Goal: Find specific page/section: Find specific page/section

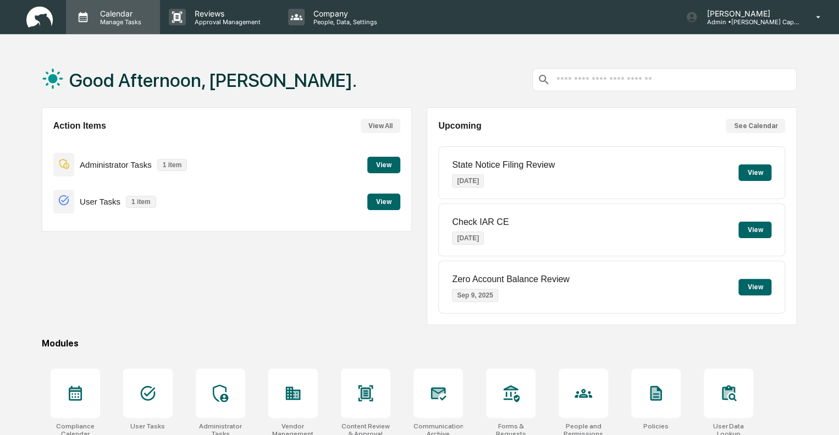
click at [131, 18] on p "Manage Tasks" at bounding box center [119, 22] width 56 height 8
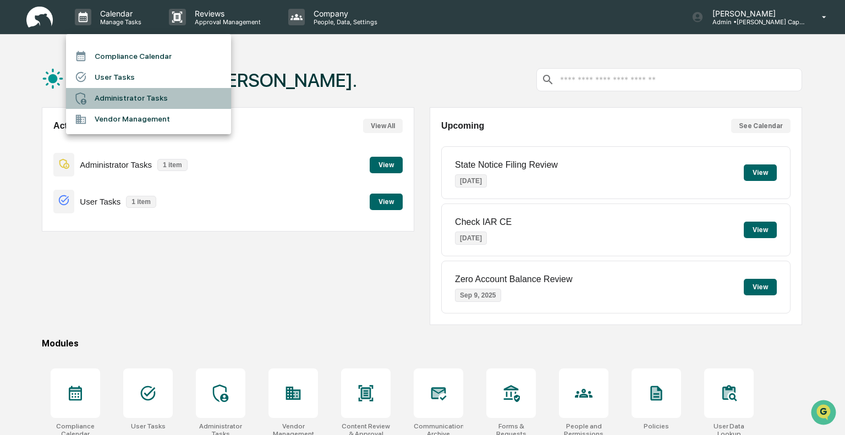
click at [112, 96] on li "Administrator Tasks" at bounding box center [148, 98] width 165 height 21
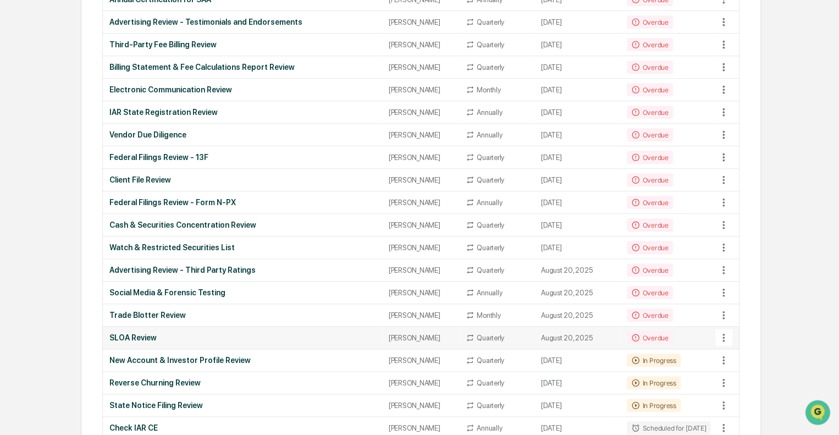
scroll to position [330, 0]
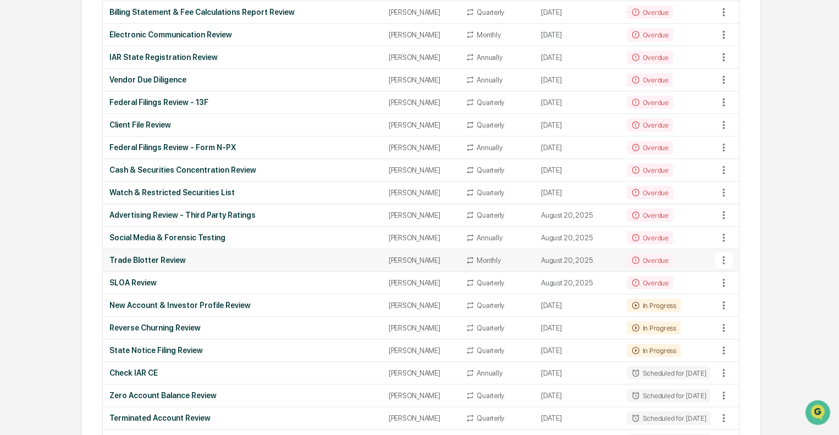
click at [165, 250] on td "Trade Blotter Review" at bounding box center [242, 260] width 279 height 23
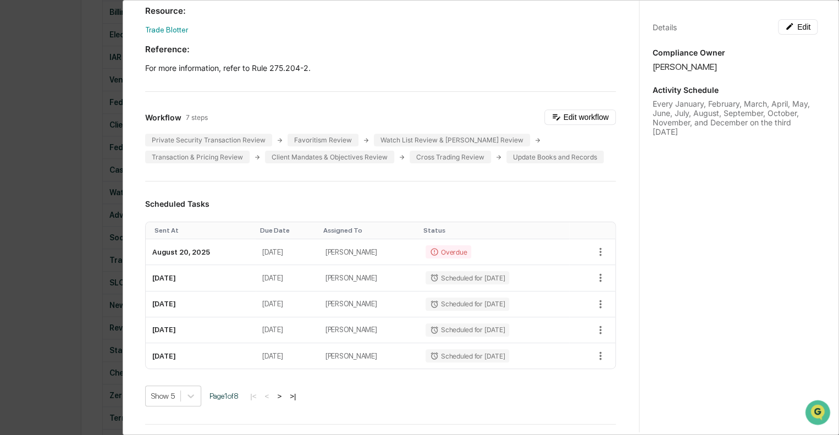
scroll to position [0, 0]
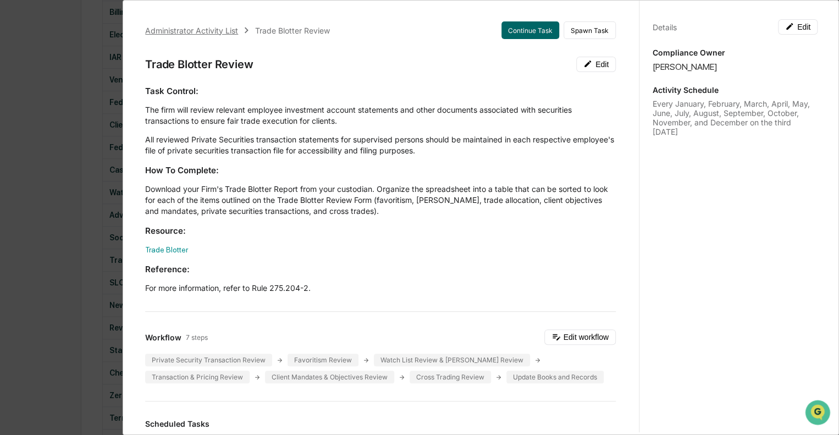
click at [158, 30] on div "Administrator Activity List" at bounding box center [191, 30] width 93 height 9
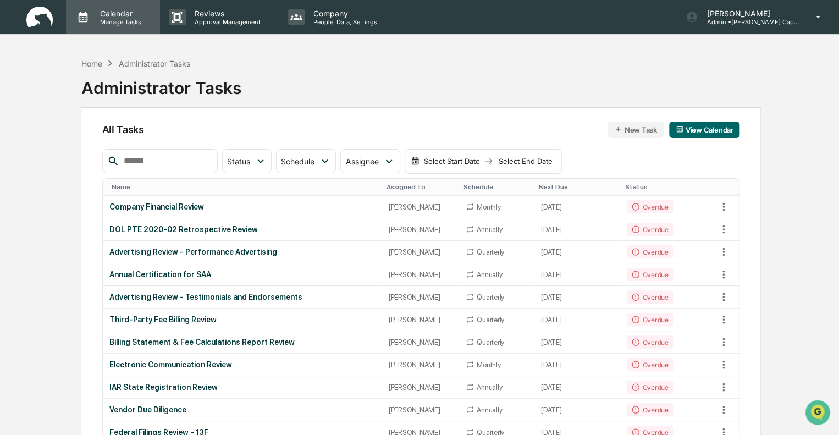
click at [108, 19] on p "Manage Tasks" at bounding box center [119, 22] width 56 height 8
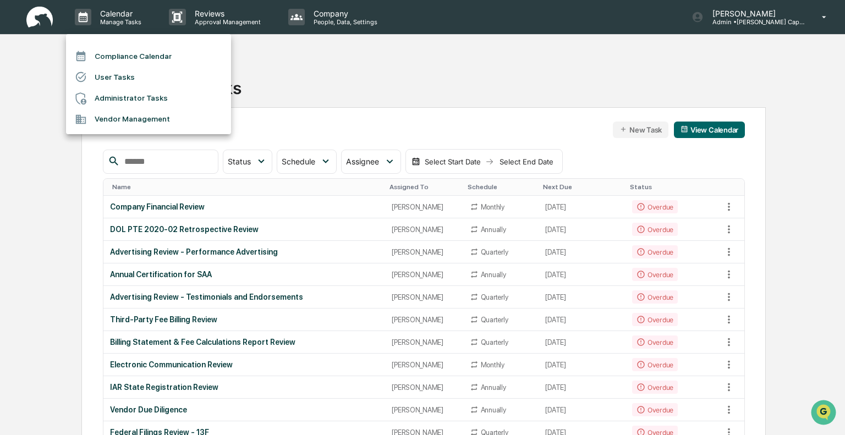
drag, startPoint x: 308, startPoint y: 75, endPoint x: 198, endPoint y: 71, distance: 110.0
click at [307, 74] on div at bounding box center [422, 217] width 845 height 435
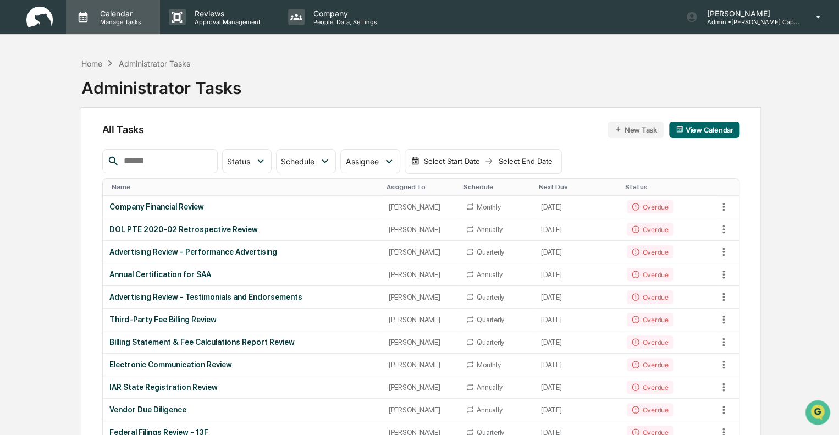
click at [129, 16] on p "Calendar" at bounding box center [119, 13] width 56 height 9
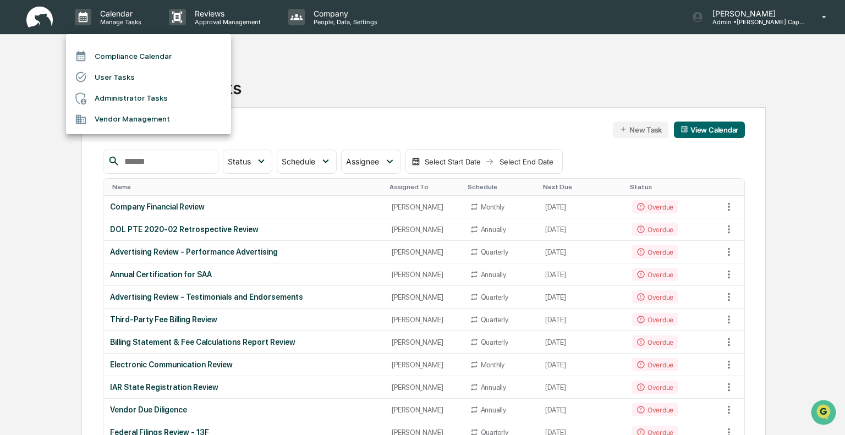
click at [134, 100] on li "Administrator Tasks" at bounding box center [148, 98] width 165 height 21
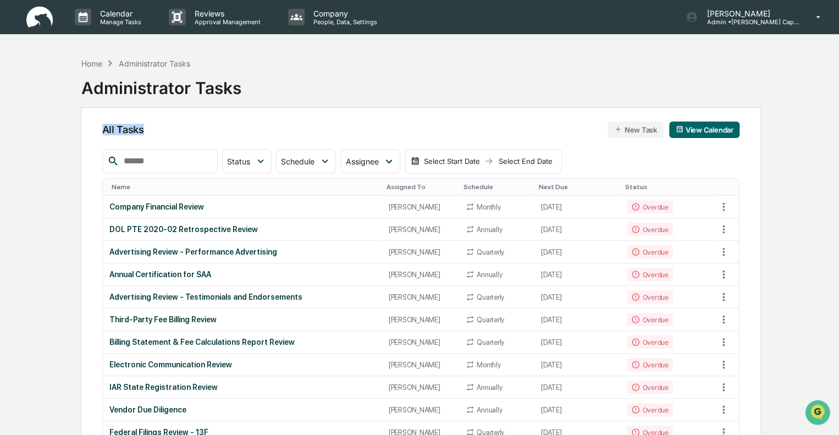
drag, startPoint x: 144, startPoint y: 127, endPoint x: 96, endPoint y: 128, distance: 47.8
click at [161, 125] on div "All Tasks New Task View Calendar" at bounding box center [421, 130] width 638 height 16
click at [102, 130] on span "All Tasks" at bounding box center [123, 130] width 42 height 12
drag, startPoint x: 142, startPoint y: 130, endPoint x: 96, endPoint y: 128, distance: 46.8
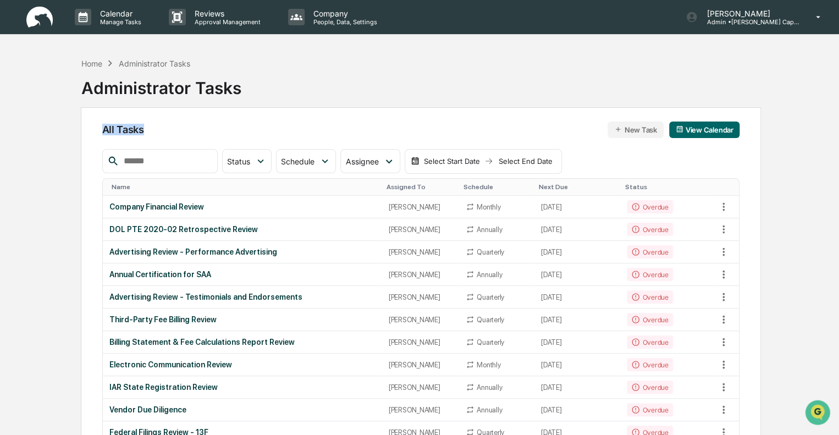
click at [162, 128] on div "All Tasks New Task View Calendar" at bounding box center [421, 130] width 638 height 16
click at [147, 130] on div "All Tasks New Task View Calendar" at bounding box center [421, 130] width 638 height 16
click at [142, 131] on span "All Tasks" at bounding box center [123, 130] width 42 height 12
click at [89, 64] on div "Home" at bounding box center [91, 63] width 21 height 9
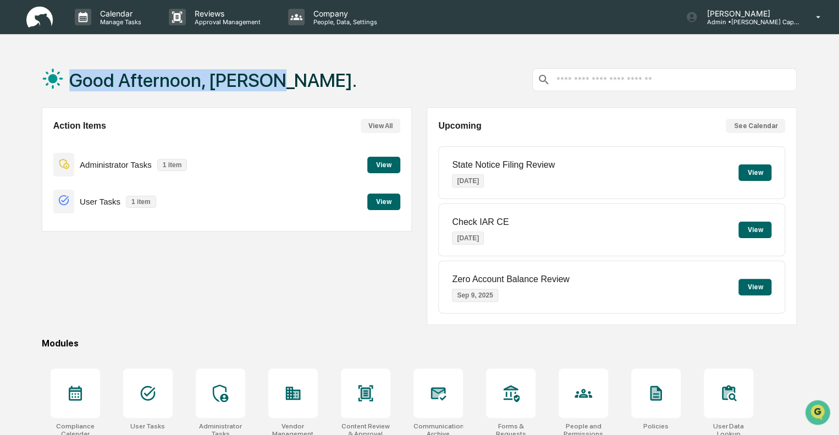
drag, startPoint x: 262, startPoint y: 80, endPoint x: 69, endPoint y: 79, distance: 192.5
click at [69, 79] on div "Good Afternoon, [PERSON_NAME]." at bounding box center [419, 79] width 755 height 55
click at [269, 84] on div "Good Afternoon, [PERSON_NAME]." at bounding box center [419, 79] width 755 height 55
drag, startPoint x: 268, startPoint y: 82, endPoint x: 70, endPoint y: 81, distance: 197.4
click at [70, 81] on div "Good Afternoon, [PERSON_NAME]." at bounding box center [419, 79] width 755 height 55
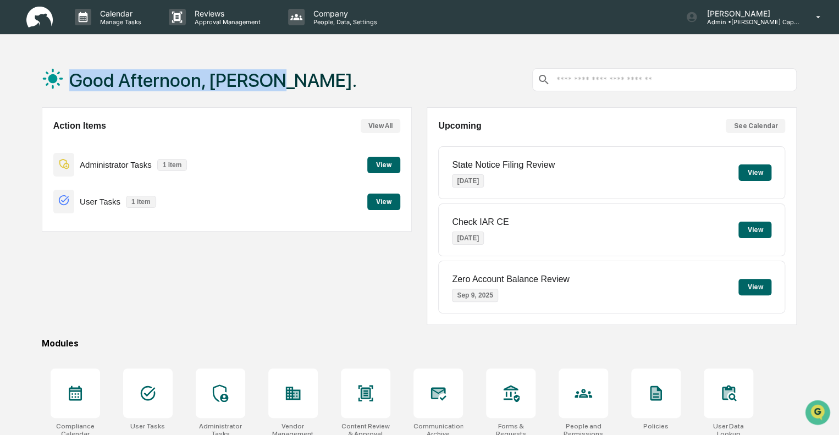
click at [277, 74] on div "Good Afternoon, [PERSON_NAME]." at bounding box center [419, 79] width 755 height 55
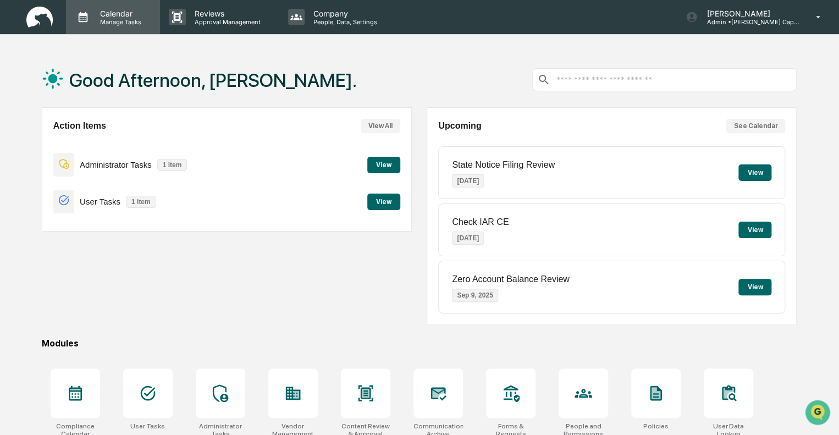
click at [132, 20] on p "Manage Tasks" at bounding box center [119, 22] width 56 height 8
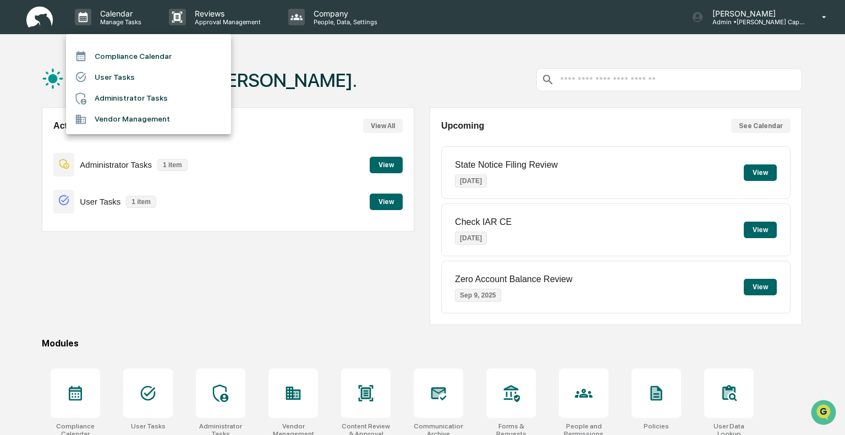
click at [125, 101] on li "Administrator Tasks" at bounding box center [148, 98] width 165 height 21
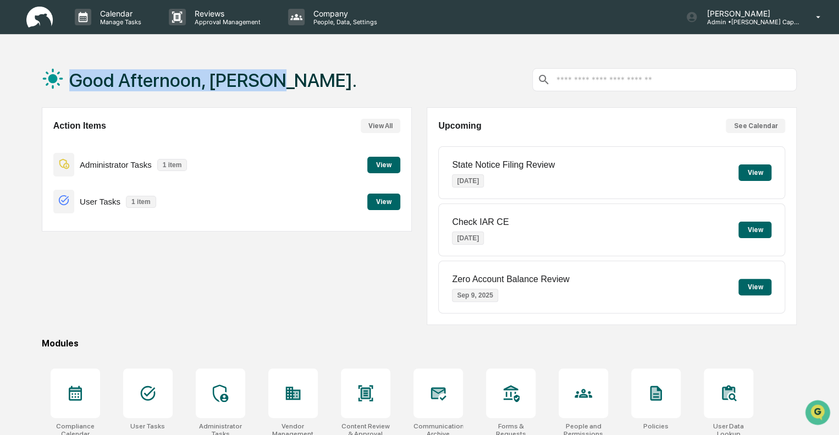
drag, startPoint x: 280, startPoint y: 79, endPoint x: 71, endPoint y: 77, distance: 208.4
click at [71, 77] on div "Good Afternoon, [PERSON_NAME]." at bounding box center [419, 79] width 755 height 55
click at [279, 84] on div "Good Afternoon, [PERSON_NAME]." at bounding box center [419, 79] width 755 height 55
click at [273, 79] on div "Good Afternoon, [PERSON_NAME]." at bounding box center [419, 79] width 755 height 55
drag, startPoint x: 272, startPoint y: 79, endPoint x: 74, endPoint y: 79, distance: 198.0
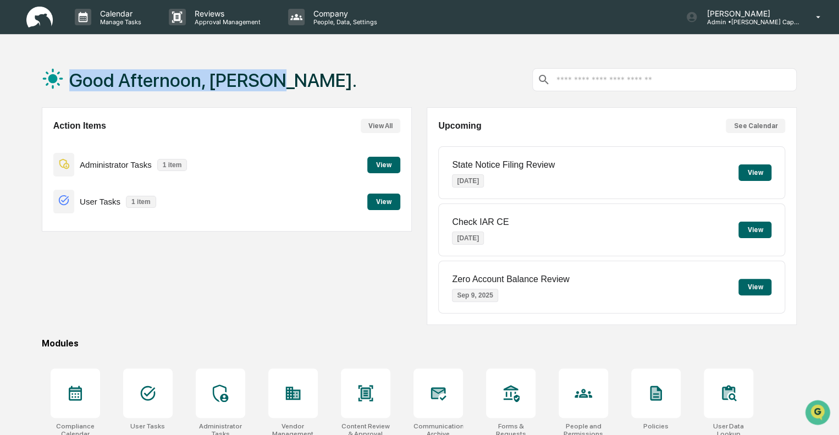
click at [74, 79] on div "Good Afternoon, [PERSON_NAME]." at bounding box center [419, 79] width 755 height 55
click at [271, 79] on div "Good Afternoon, [PERSON_NAME]." at bounding box center [419, 79] width 755 height 55
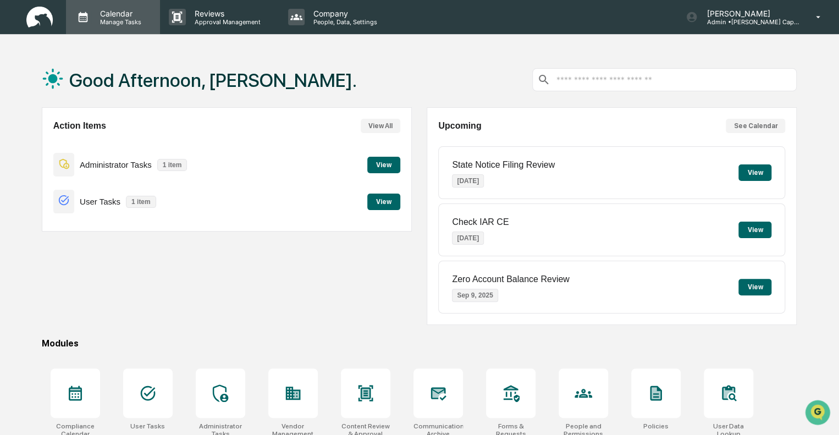
click at [118, 15] on p "Calendar" at bounding box center [119, 13] width 56 height 9
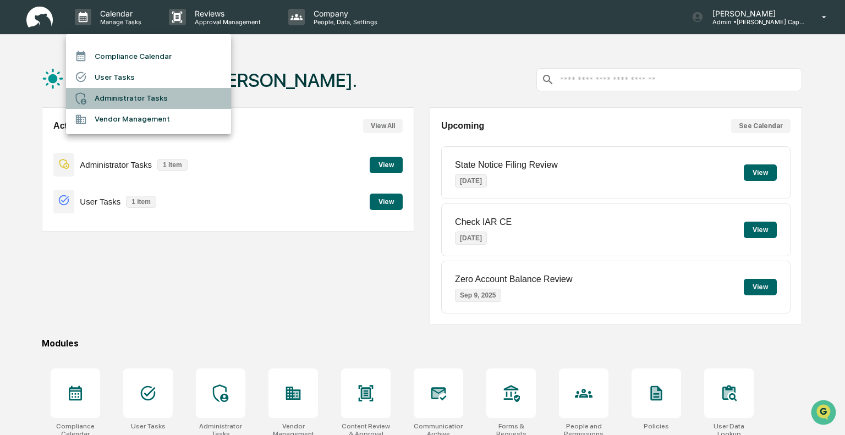
click at [119, 95] on li "Administrator Tasks" at bounding box center [148, 98] width 165 height 21
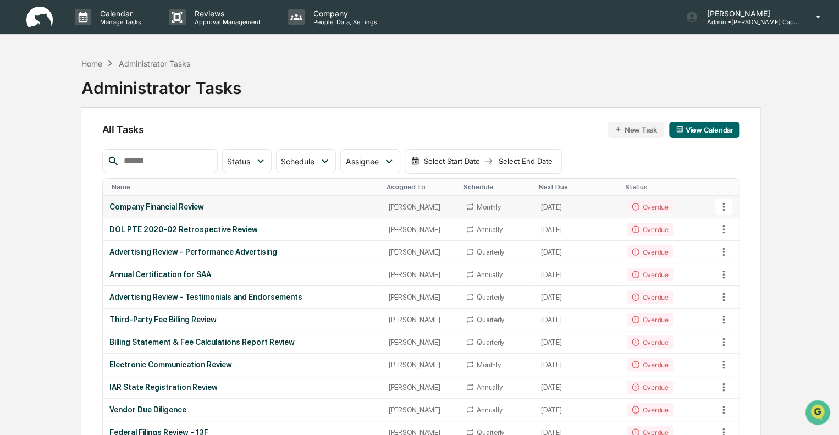
click at [382, 207] on td "[PERSON_NAME]" at bounding box center [420, 207] width 77 height 23
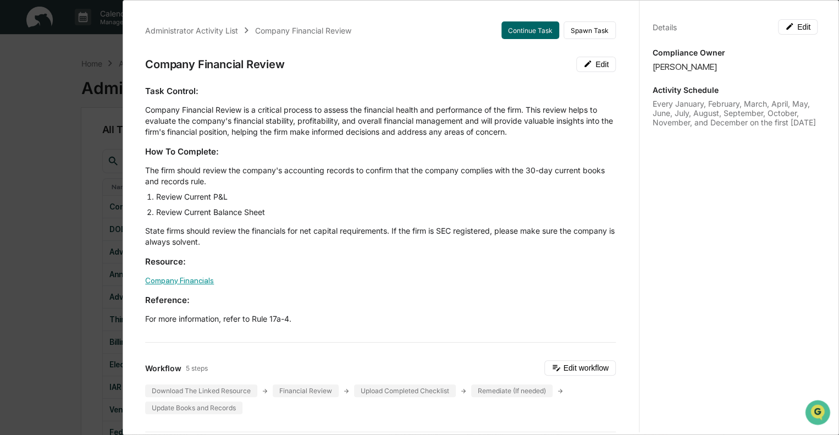
click at [183, 282] on link "Company Financials" at bounding box center [179, 280] width 69 height 9
